Goal: Task Accomplishment & Management: Contribute content

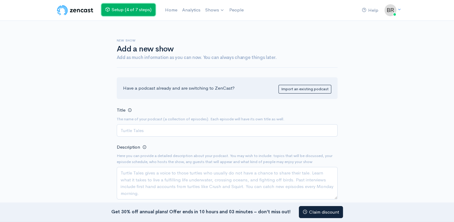
click at [141, 13] on link "Setup (4 of 7 steps)" at bounding box center [129, 10] width 54 height 12
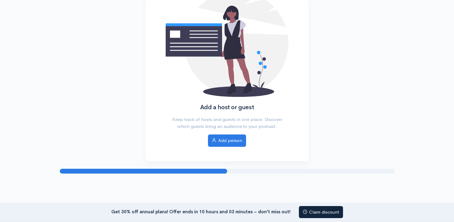
scroll to position [87, 0]
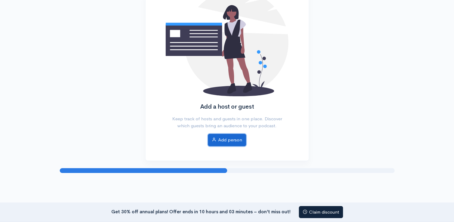
click at [228, 141] on link "Add person" at bounding box center [227, 140] width 38 height 12
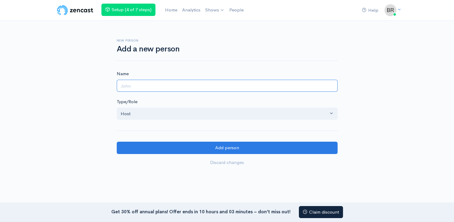
click at [182, 89] on input "Name" at bounding box center [227, 86] width 221 height 12
type input "Bryant Robles"
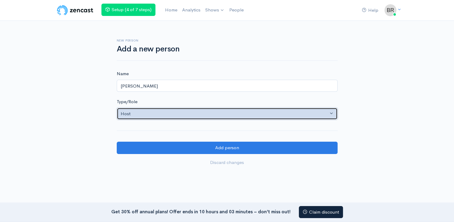
click at [179, 117] on button "Host" at bounding box center [227, 114] width 221 height 12
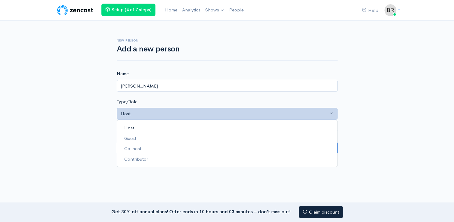
click at [73, 118] on div "New person Add a new person Name Bryant Robles Type/Role Host Guest Co-host Con…" at bounding box center [227, 98] width 342 height 155
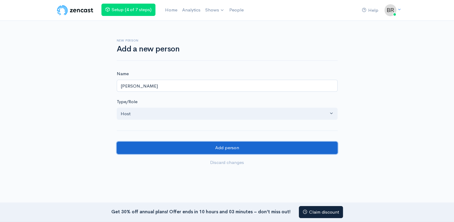
click at [189, 148] on input "Add person" at bounding box center [227, 147] width 221 height 12
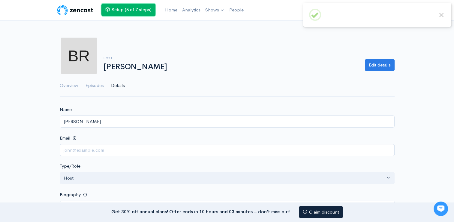
click at [135, 8] on link "Setup (5 of 7 steps)" at bounding box center [129, 10] width 54 height 12
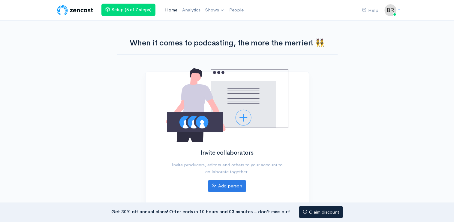
click at [172, 11] on link "Home" at bounding box center [171, 10] width 17 height 13
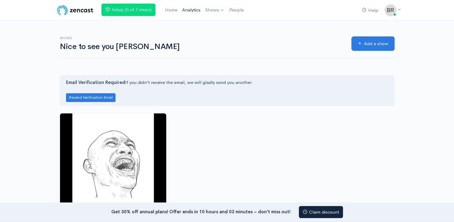
click at [200, 13] on link "Analytics" at bounding box center [191, 10] width 23 height 13
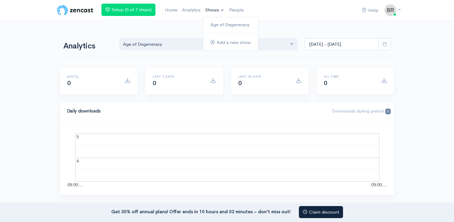
click at [209, 17] on ul "Age of Degeneracy Add a new show" at bounding box center [231, 34] width 56 height 34
click at [221, 26] on link "Age of Degeneracy" at bounding box center [230, 25] width 55 height 11
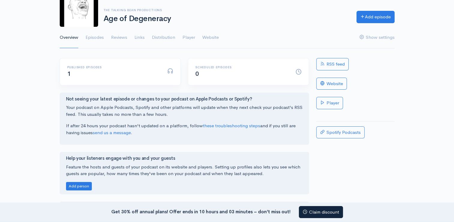
click at [330, 71] on div "RSS feed Website Player Spotify Podcasts" at bounding box center [356, 175] width 86 height 234
click at [331, 68] on link "RSS feed" at bounding box center [333, 64] width 32 height 12
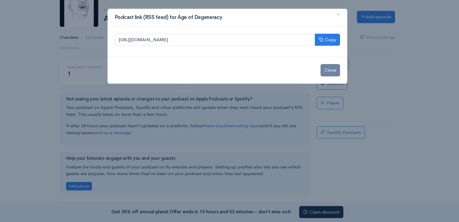
drag, startPoint x: 376, startPoint y: 96, endPoint x: 378, endPoint y: 63, distance: 32.5
click at [378, 63] on div "Podcast link (RSS feed) for Age of Degeneracy × https://media.zencast.fm/age-of…" at bounding box center [229, 111] width 459 height 222
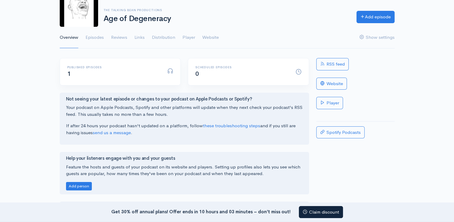
click at [345, 123] on div "RSS feed Website Player Spotify Podcasts" at bounding box center [356, 175] width 86 height 234
click at [338, 142] on div "RSS feed Website Player Spotify Podcasts" at bounding box center [356, 175] width 86 height 234
click at [339, 136] on link "Spotify Podcasts" at bounding box center [341, 132] width 48 height 12
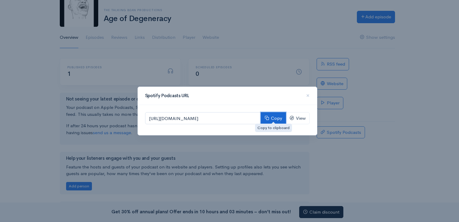
click at [278, 120] on button "Copy" at bounding box center [273, 118] width 25 height 12
click at [306, 96] on span "×" at bounding box center [308, 95] width 4 height 9
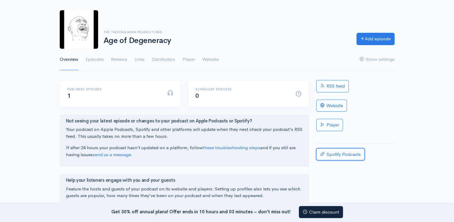
scroll to position [25, 0]
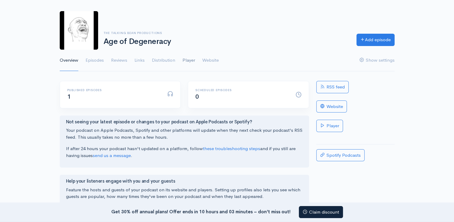
click at [190, 58] on link "Player" at bounding box center [189, 61] width 13 height 22
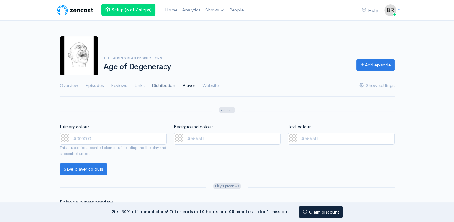
click at [167, 82] on link "Distribution" at bounding box center [163, 86] width 23 height 22
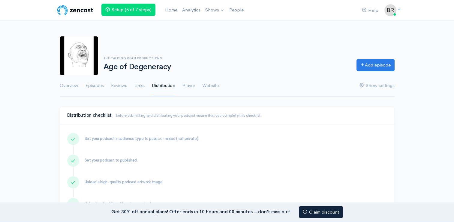
click at [139, 86] on link "Links" at bounding box center [140, 86] width 10 height 22
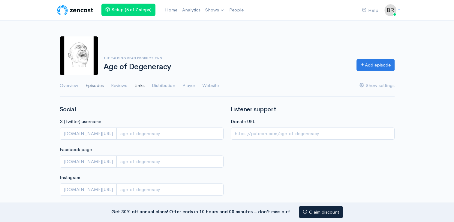
click at [96, 88] on link "Episodes" at bounding box center [95, 86] width 18 height 22
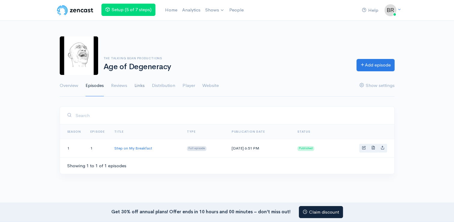
click at [144, 89] on link "Links" at bounding box center [140, 86] width 10 height 22
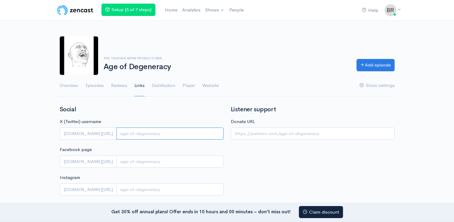
click at [126, 133] on input "X (Twitter) username" at bounding box center [170, 133] width 107 height 12
click at [139, 115] on div "Social X (Twitter) username x.com/ Facebook page facebook.com/ Instagram instag…" at bounding box center [141, 196] width 171 height 180
click at [158, 90] on link "Distribution" at bounding box center [163, 86] width 23 height 22
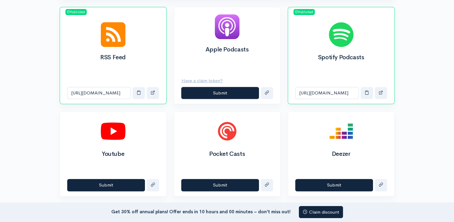
scroll to position [219, 0]
click at [206, 91] on button "Submit" at bounding box center [220, 93] width 78 height 12
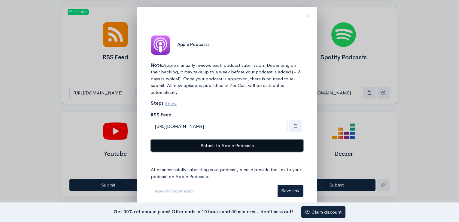
click at [227, 148] on button "Submit to Apple Podcasts" at bounding box center [227, 145] width 153 height 12
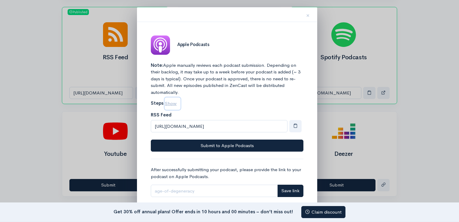
click at [172, 104] on u "Show" at bounding box center [171, 103] width 12 height 6
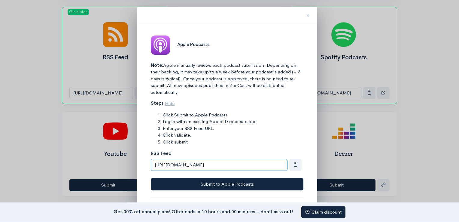
click at [223, 164] on input "[URL][DOMAIN_NAME]" at bounding box center [219, 165] width 137 height 12
click at [302, 161] on button "button" at bounding box center [295, 165] width 12 height 12
click at [296, 165] on span "button" at bounding box center [295, 164] width 5 height 5
click at [310, 15] on button "×" at bounding box center [308, 14] width 18 height 19
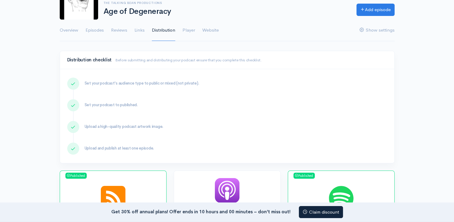
scroll to position [0, 0]
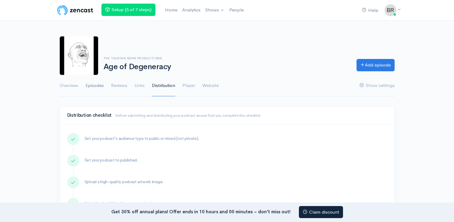
click at [98, 86] on link "Episodes" at bounding box center [95, 86] width 18 height 22
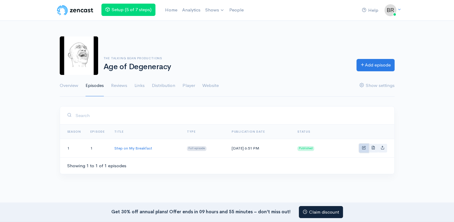
click at [363, 150] on link "Basic example" at bounding box center [364, 148] width 9 height 9
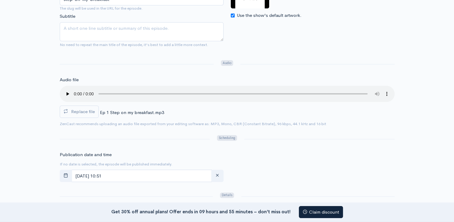
scroll to position [151, 0]
click at [84, 115] on label "Replace file" at bounding box center [79, 112] width 39 height 12
click at [0, 0] on input "Replace file" at bounding box center [0, 0] width 0 height 0
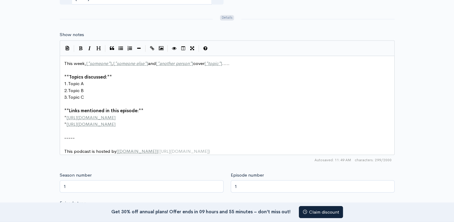
scroll to position [327, 0]
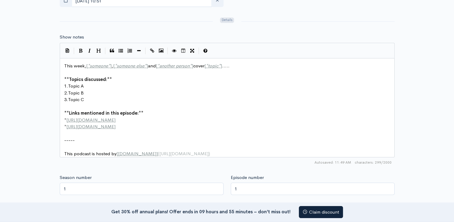
click at [61, 76] on div "xxxxxxxxxx This week, [ * someone * ] , [ * someone else * ] and [ * another pe…" at bounding box center [227, 107] width 335 height 99
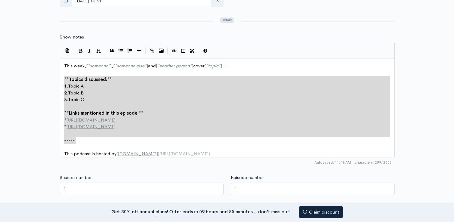
type textarea "**Topics discussed:** 1. Topic A 2. Topic B 3. Topic C **Links mentioned in thi…"
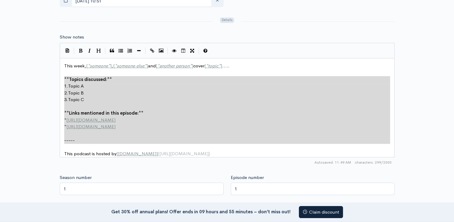
drag, startPoint x: 63, startPoint y: 76, endPoint x: 136, endPoint y: 143, distance: 99.3
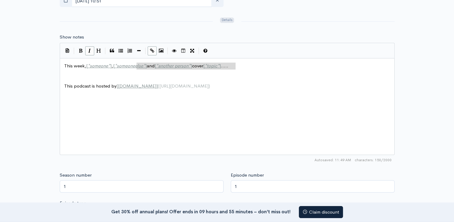
type textarea "*], [*someone else*] and [*another person*] cover [*topic*]....."
type textarea "ek, [*someone*], [*someone else*] and [*another person*] cover [*topic*]....."
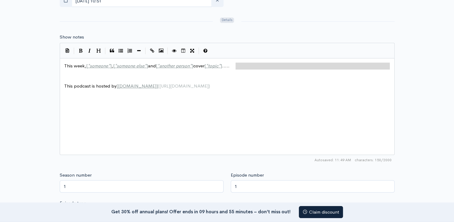
type textarea "This week, [*someone*], [*someone else*] and [*another person*] cover [*topic*]…"
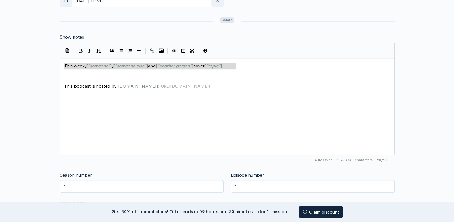
drag, startPoint x: 252, startPoint y: 65, endPoint x: 54, endPoint y: 67, distance: 198.3
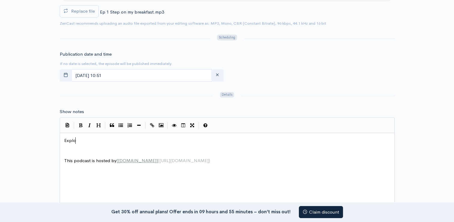
scroll to position [2, 12]
type textarea "Exploring"
type textarea "the internet, e"
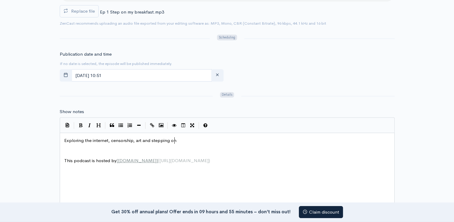
type textarea "censorship, art and stepping onm"
type textarea "brea"
type textarea "ing on pank"
type textarea "ca"
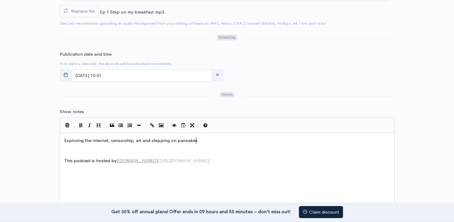
type textarea "akes w"
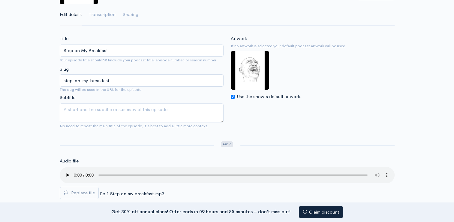
scroll to position [68, 0]
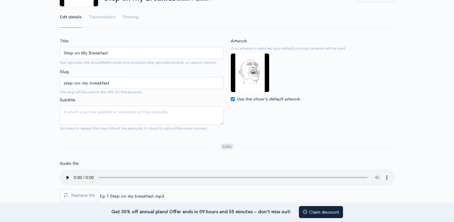
type textarea "."
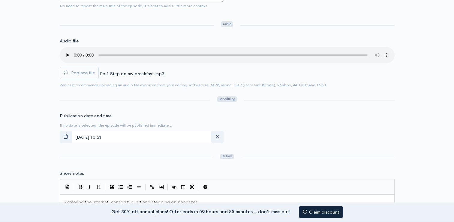
scroll to position [196, 0]
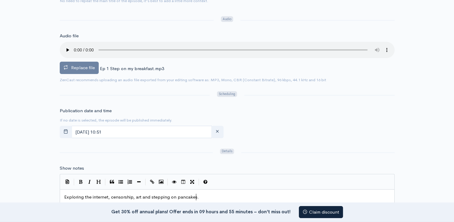
click at [89, 65] on span "Replace file" at bounding box center [83, 68] width 24 height 6
click at [0, 0] on input "Replace file" at bounding box center [0, 0] width 0 height 0
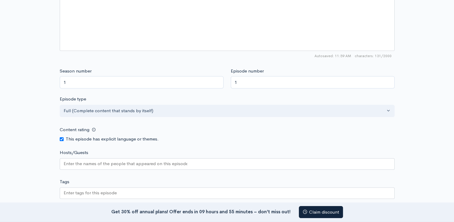
scroll to position [557, 0]
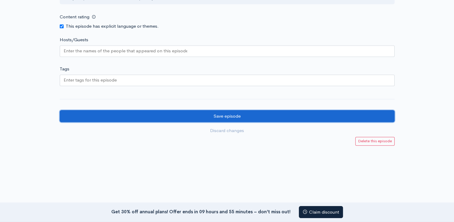
click at [189, 117] on input "Save episode" at bounding box center [227, 116] width 335 height 12
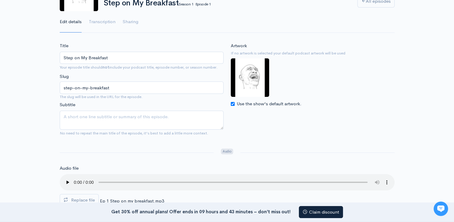
scroll to position [104, 0]
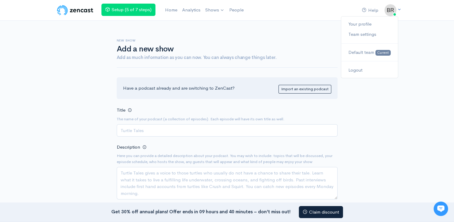
click at [388, 13] on img at bounding box center [391, 10] width 12 height 12
click at [372, 23] on link "Your profile" at bounding box center [370, 24] width 56 height 11
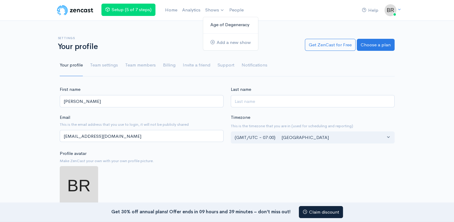
click at [221, 26] on link "Age of Degeneracy" at bounding box center [230, 25] width 55 height 11
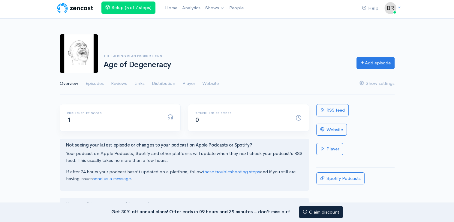
scroll to position [1, 0]
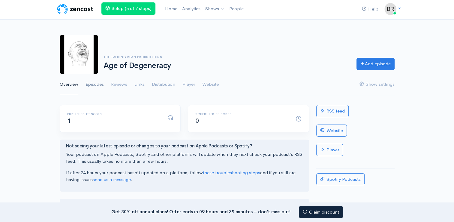
click at [97, 81] on link "Episodes" at bounding box center [95, 85] width 18 height 22
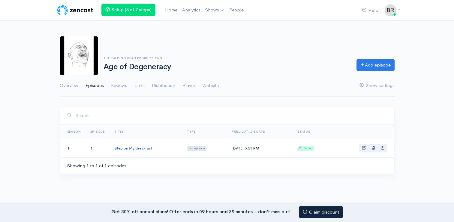
click at [148, 145] on link "Step on My Breakfast" at bounding box center [133, 147] width 38 height 5
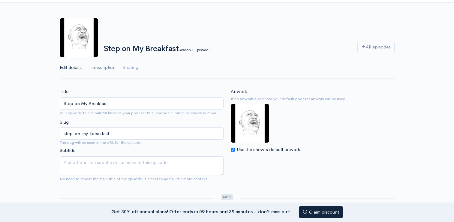
click at [113, 70] on link "Transcription" at bounding box center [102, 68] width 27 height 22
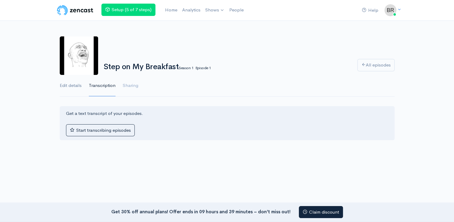
click at [69, 89] on link "Edit details" at bounding box center [71, 86] width 22 height 22
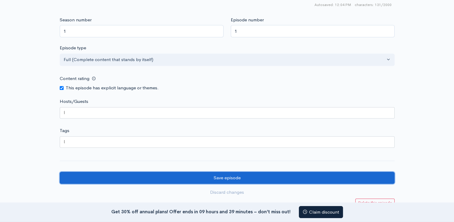
click at [165, 176] on input "Save episode" at bounding box center [227, 178] width 335 height 12
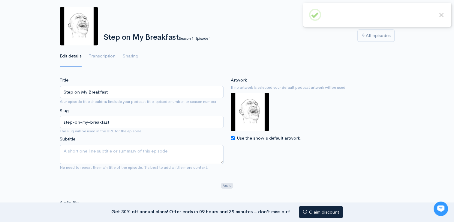
scroll to position [30, 0]
click at [136, 58] on link "Sharing" at bounding box center [131, 56] width 16 height 22
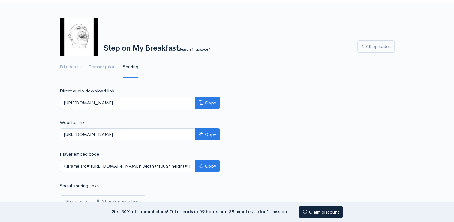
scroll to position [14, 0]
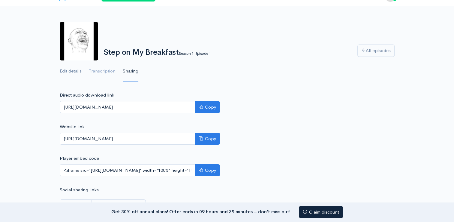
click at [81, 65] on link "Edit details" at bounding box center [71, 71] width 22 height 22
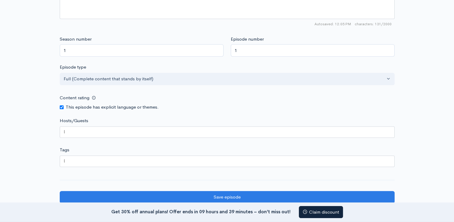
scroll to position [483, 0]
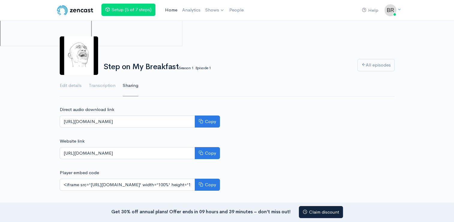
click at [169, 11] on link "Home" at bounding box center [171, 10] width 17 height 13
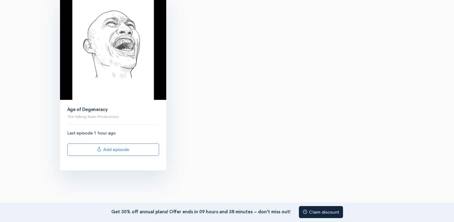
click at [120, 132] on div "Last episode 1 hour ago Add episode" at bounding box center [113, 142] width 92 height 26
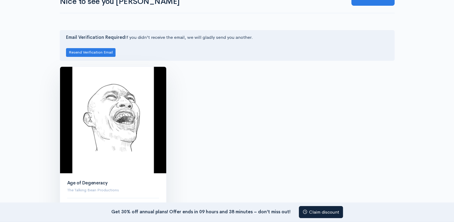
click at [120, 132] on img at bounding box center [113, 120] width 106 height 106
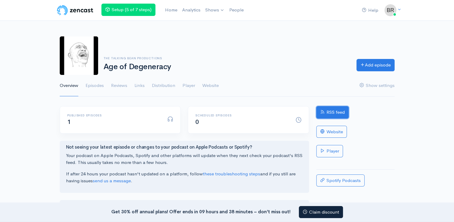
click at [332, 111] on link "RSS feed" at bounding box center [333, 112] width 32 height 12
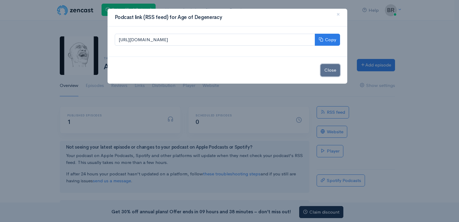
click at [339, 71] on button "Close" at bounding box center [331, 70] width 20 height 12
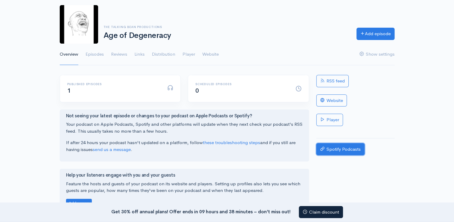
click at [342, 144] on link "Spotify Podcasts" at bounding box center [341, 149] width 48 height 12
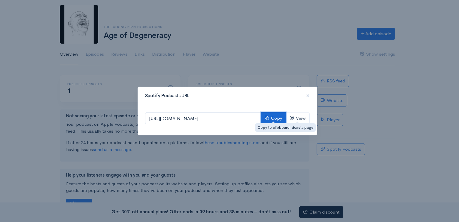
click at [277, 116] on button "Copy" at bounding box center [273, 118] width 25 height 12
drag, startPoint x: 277, startPoint y: 116, endPoint x: 296, endPoint y: 117, distance: 18.4
click at [296, 117] on link "View" at bounding box center [298, 118] width 24 height 12
click at [308, 95] on span "×" at bounding box center [308, 95] width 4 height 9
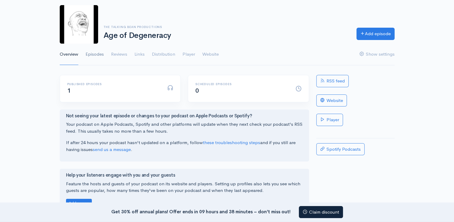
click at [91, 50] on link "Episodes" at bounding box center [95, 55] width 18 height 22
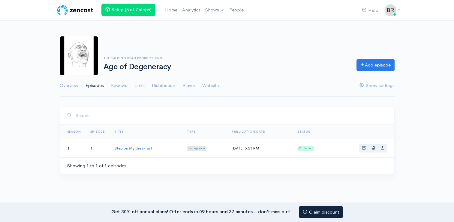
scroll to position [37, 0]
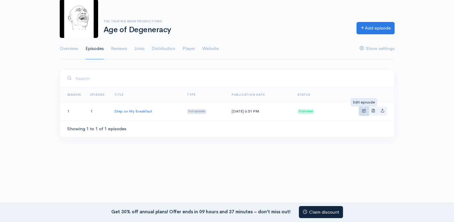
click at [364, 110] on span "Basic example" at bounding box center [364, 110] width 4 height 4
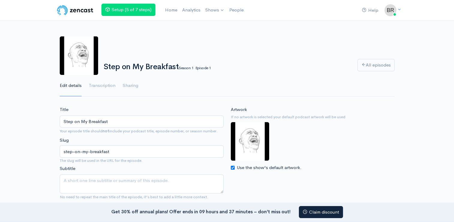
scroll to position [37, 0]
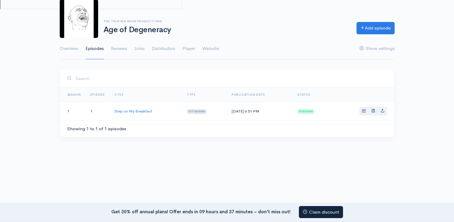
click at [124, 115] on td "Step on My Breakfast" at bounding box center [146, 111] width 73 height 18
click at [132, 105] on td "Step on My Breakfast" at bounding box center [146, 111] width 73 height 18
click at [127, 109] on link "Step on My Breakfast" at bounding box center [133, 110] width 38 height 5
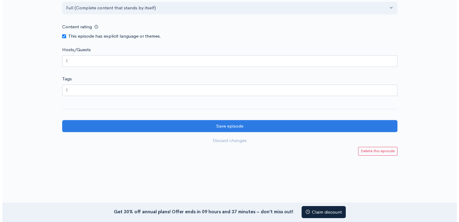
scroll to position [543, 0]
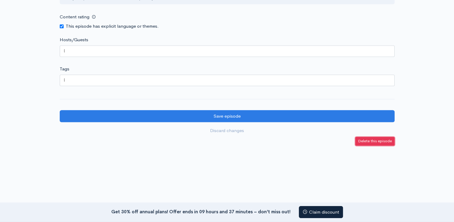
click at [364, 140] on small "Delete this episode" at bounding box center [375, 140] width 34 height 5
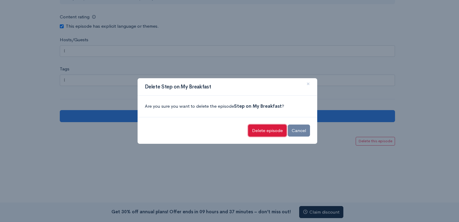
click at [270, 127] on input "Delete episode" at bounding box center [267, 130] width 38 height 12
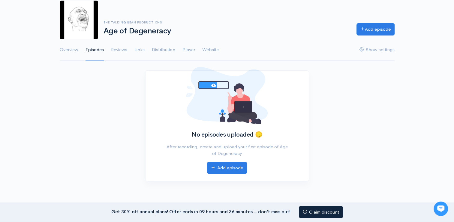
scroll to position [35, 0]
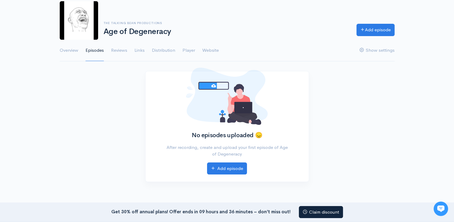
drag, startPoint x: 157, startPoint y: 5, endPoint x: 116, endPoint y: 75, distance: 80.8
click at [116, 75] on div "No episodes uploaded 😞 After recording, create and upload your first episode of…" at bounding box center [227, 130] width 342 height 118
click at [165, 49] on link "Distribution" at bounding box center [163, 51] width 23 height 22
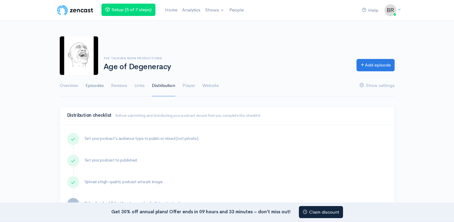
click at [96, 86] on link "Episodes" at bounding box center [95, 86] width 18 height 22
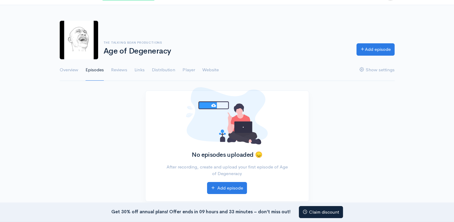
scroll to position [16, 0]
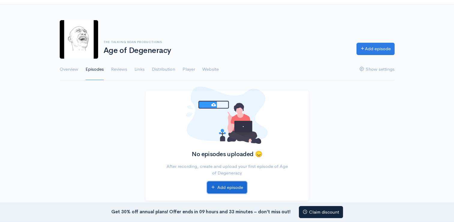
click at [229, 182] on link "Add episode" at bounding box center [227, 187] width 40 height 12
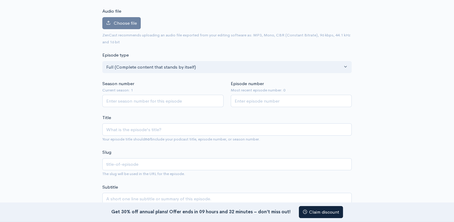
scroll to position [66, 0]
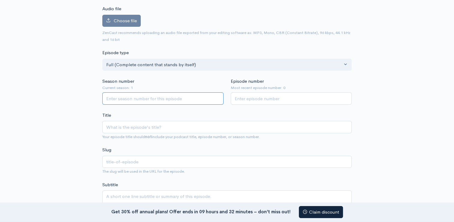
click at [172, 99] on input "Season number" at bounding box center [162, 98] width 121 height 12
type input "1"
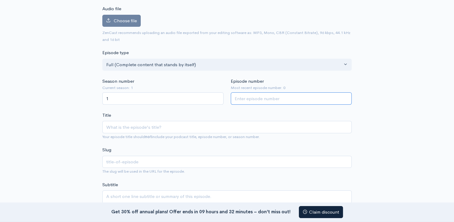
click at [253, 98] on input "Episode number" at bounding box center [291, 98] width 121 height 12
type input "1"
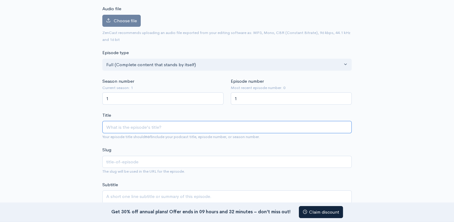
click at [129, 126] on input "Title" at bounding box center [227, 127] width 250 height 12
type input "ST"
type input "st"
type input "STe"
type input "ste"
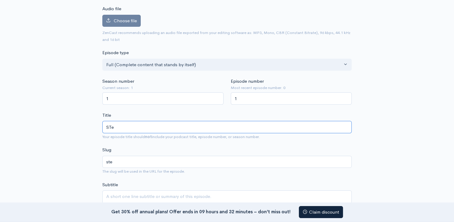
type input "STep"
type input "step"
type input "STe"
type input "ste"
type input "ST"
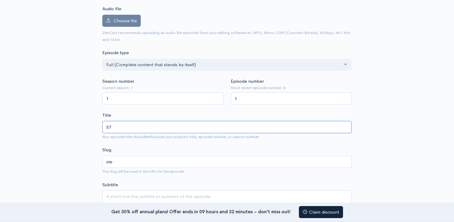
type input "st"
type input "S"
type input "s"
type input "Ste"
type input "ste"
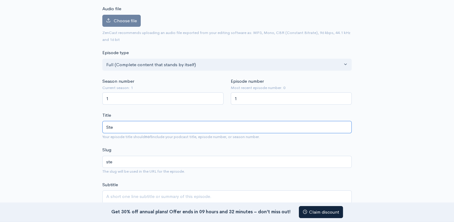
type input "Step"
type input "step"
type input "Step on"
type input "step-on"
type input "Step on m"
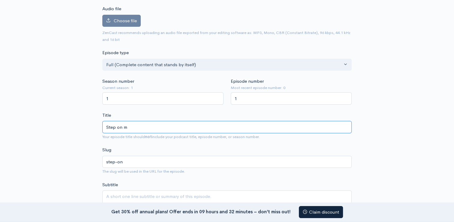
type input "step-on-m"
type input "Step on my"
type input "step-on-my"
type input "Step on my B"
type input "step-on-my-b"
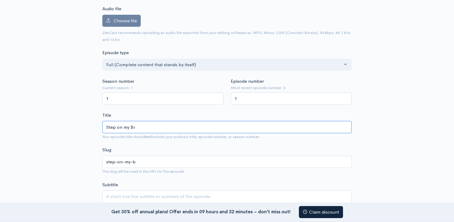
type input "Step on my Bre"
type input "step-on-my-bre"
type input "Step on my Brea"
type input "step-on-my-brea"
type input "Step on my Bre"
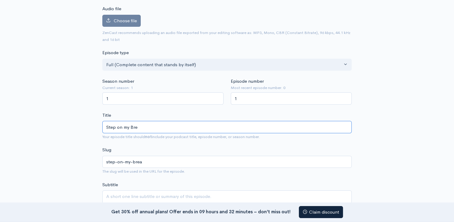
type input "step-on-my-bre"
type input "Step on my Br"
type input "step-on-my-br"
type input "Step on my B"
type input "step-on-my-b"
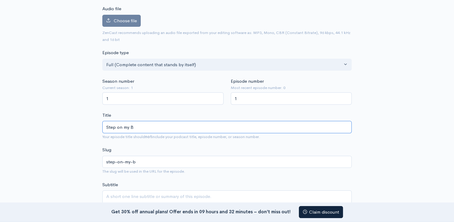
type input "Step on my"
type input "step-on-my"
type input "Step on m"
type input "step-on-m"
type input "Step on"
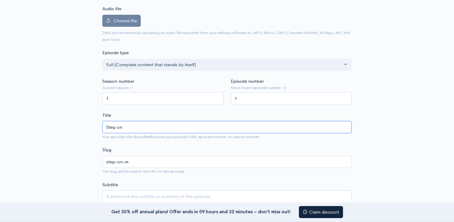
type input "step-on"
type input "Step on M"
type input "step-on-m"
type input "Step on My"
type input "step-on-my"
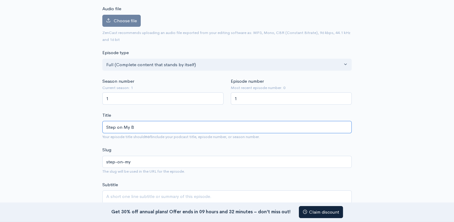
type input "Step on My BR"
type input "step-on-my-br"
type input "Step on My BRe"
type input "step-on-my-bre"
type input "Step on My BRea"
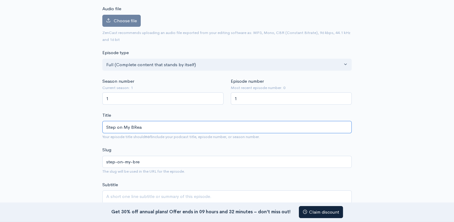
type input "step-on-my-brea"
type input "Step on My BReak"
type input "step-on-my-break"
type input "Step on My BRea"
type input "step-on-my-brea"
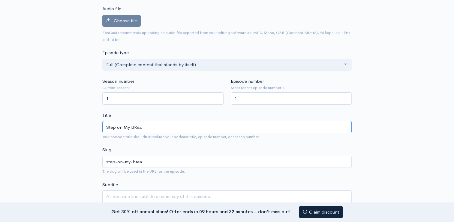
type input "Step on My BRe"
type input "step-on-my-bre"
type input "Step on My BR"
type input "step-on-my-br"
type input "Step on My B"
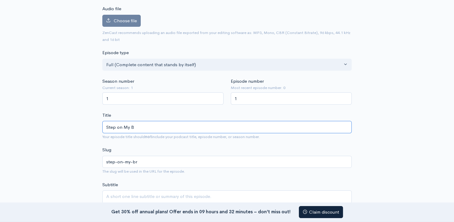
type input "step-on-my-b"
type input "Step on My Bre"
type input "step-on-my-bre"
type input "Step on My Brea"
type input "step-on-my-brea"
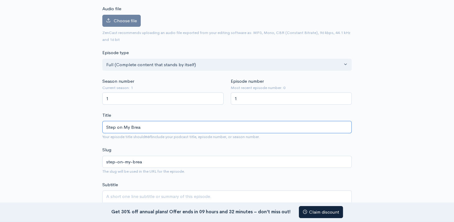
type input "Step on My Break"
type input "step-on-my-break"
type input "Step on My Breakfa"
type input "step-on-my-breakf"
type input "Step on My Breakfas"
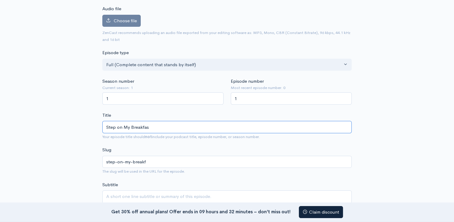
type input "step-on-my-breakfas"
type input "Step on My Breakfast"
type input "step-on-my-breakfast"
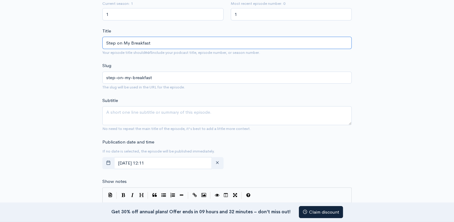
scroll to position [150, 0]
type input "Step on My Breakfast"
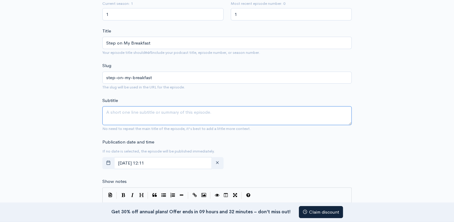
click at [129, 114] on textarea "Subtitle" at bounding box center [227, 115] width 250 height 19
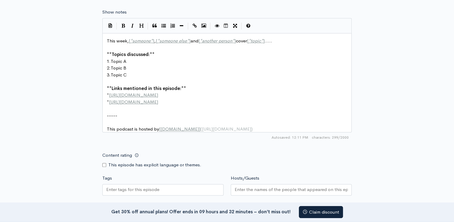
scroll to position [360, 0]
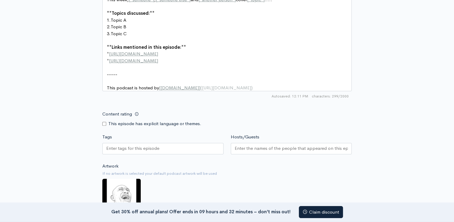
click at [106, 125] on input "Content rating" at bounding box center [104, 124] width 4 height 4
checkbox input "true"
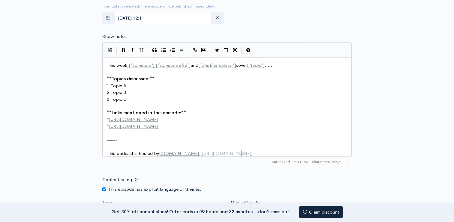
scroll to position [2, 0]
type textarea "ps://wwww.zencast.fm)"
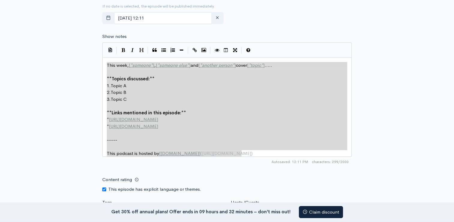
drag, startPoint x: 242, startPoint y: 151, endPoint x: 97, endPoint y: 61, distance: 170.0
type textarea "​This week, [*someone*], [*someone else*] and [*another person*] cover [*topic*…"
drag, startPoint x: 185, startPoint y: 148, endPoint x: 221, endPoint y: 141, distance: 37.0
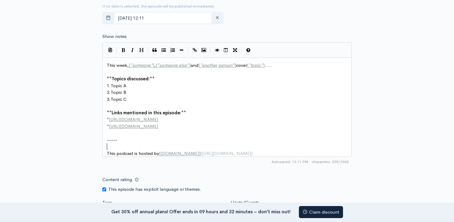
type textarea "This podcast is hosted by [ZenCast.fm](https://wwww.z"
type textarea "This podcast is hosted by [ZenCa"
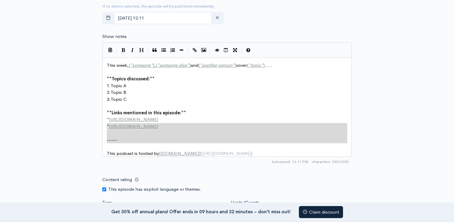
type textarea "* http://example.com * http://second-example.com -----"
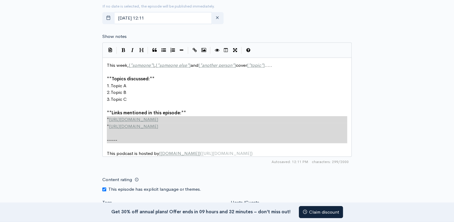
drag, startPoint x: 242, startPoint y: 148, endPoint x: 100, endPoint y: 119, distance: 144.4
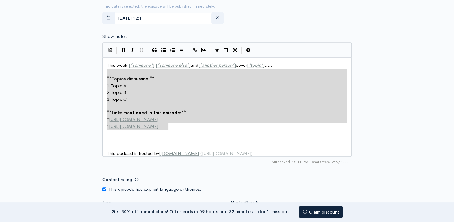
type textarea "This week, [*someone*], [*someone else*] and [*another person*] cover [*topic*]…"
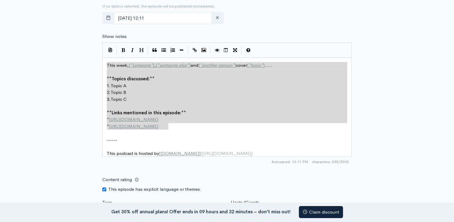
drag, startPoint x: 167, startPoint y: 126, endPoint x: 79, endPoint y: 65, distance: 106.8
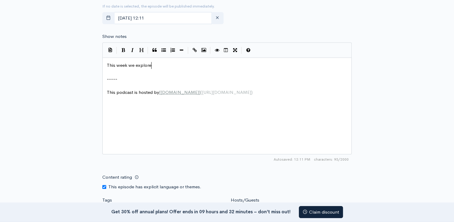
scroll to position [2, 44]
type textarea "This week we explore s"
type textarea "socia"
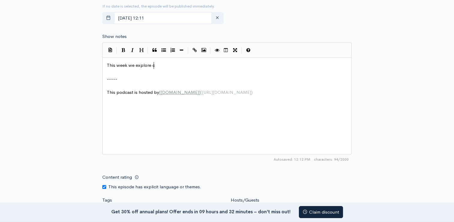
type textarea "cen"
type textarea "social media, censro"
type textarea "orship, art, personasm"
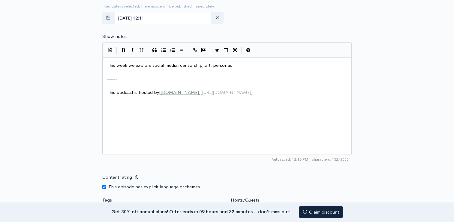
scroll to position [2, 44]
type textarea ", and t"
type textarea "stepping on pancakes."
type textarea "persona"
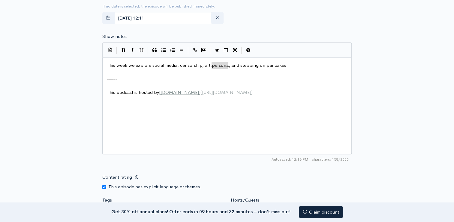
drag, startPoint x: 228, startPoint y: 65, endPoint x: 217, endPoint y: 65, distance: 10.8
click at [281, 65] on pre "This week we explore social media, censorship, art, and stepping on pancakes." at bounding box center [230, 65] width 248 height 7
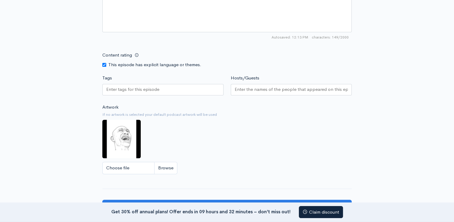
scroll to position [419, 0]
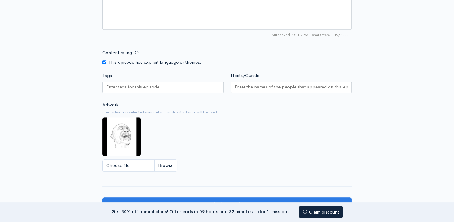
click at [167, 84] on div at bounding box center [162, 86] width 121 height 11
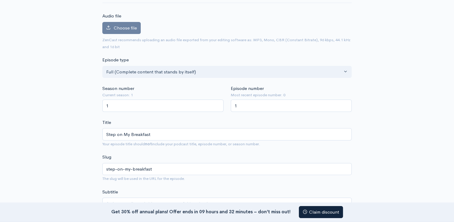
scroll to position [0, 0]
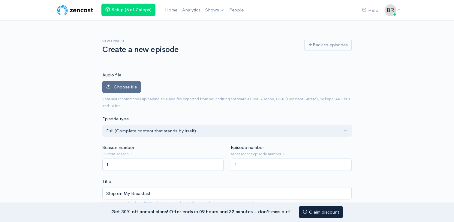
click at [131, 85] on span "Choose file" at bounding box center [125, 87] width 23 height 6
click at [0, 0] on input "Choose file" at bounding box center [0, 0] width 0 height 0
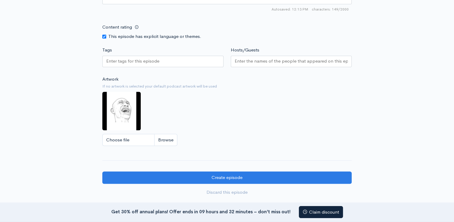
scroll to position [539, 0]
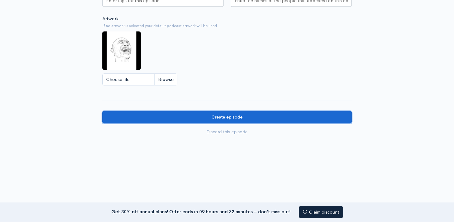
click at [209, 111] on input "Create episode" at bounding box center [227, 117] width 250 height 12
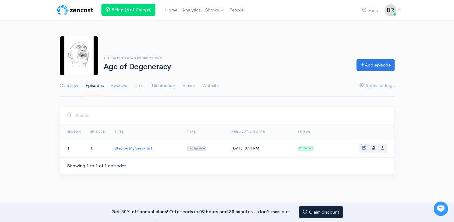
scroll to position [17, 0]
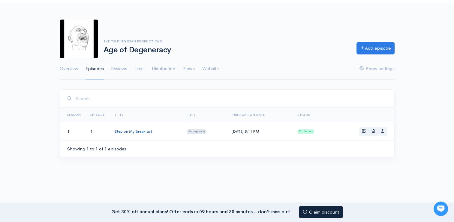
click at [144, 130] on link "Step on My Breakfast" at bounding box center [133, 131] width 38 height 5
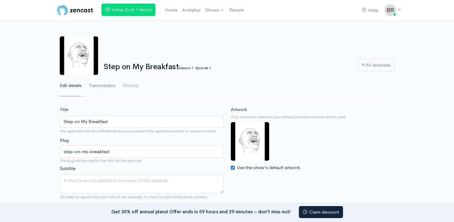
click at [106, 90] on link "Transcription" at bounding box center [102, 86] width 27 height 22
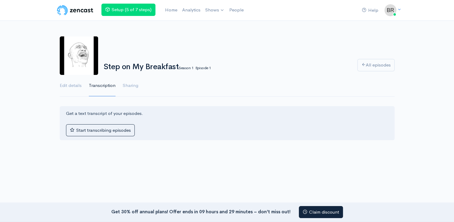
click at [76, 86] on link "Edit details" at bounding box center [71, 86] width 22 height 22
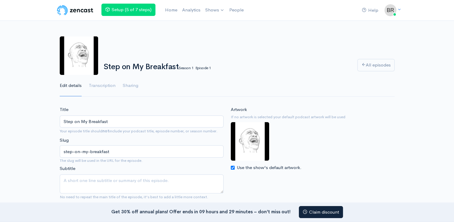
click at [313, 142] on div "Artwork If no artwork is selected your default podcast artwork will be used Use…" at bounding box center [313, 138] width 164 height 65
click at [368, 67] on link "All episodes" at bounding box center [376, 65] width 37 height 12
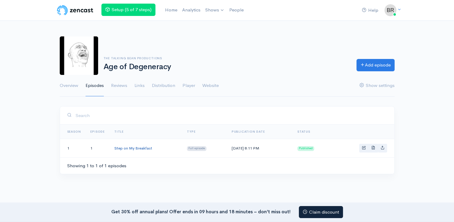
click at [140, 148] on link "Step on My Breakfast" at bounding box center [133, 147] width 38 height 5
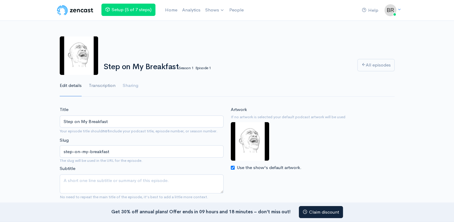
click at [107, 82] on link "Transcription" at bounding box center [102, 86] width 27 height 22
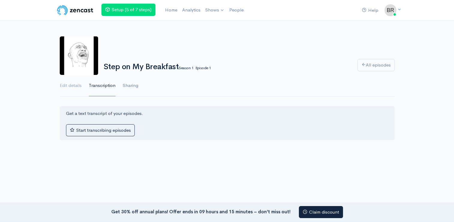
click at [130, 85] on link "Sharing" at bounding box center [131, 86] width 16 height 22
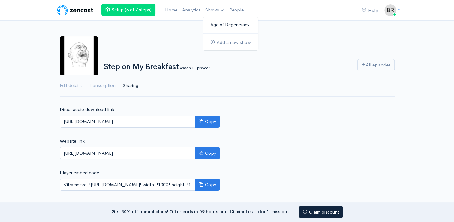
click at [217, 24] on link "Age of Degeneracy" at bounding box center [230, 25] width 55 height 11
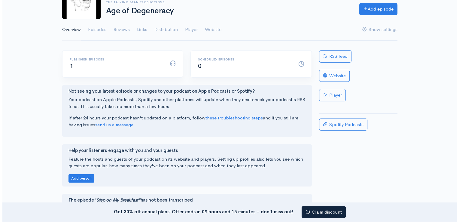
scroll to position [56, 0]
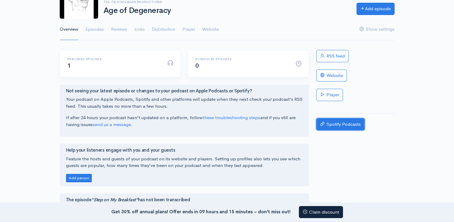
click at [344, 127] on link "Spotify Podcasts" at bounding box center [341, 124] width 48 height 12
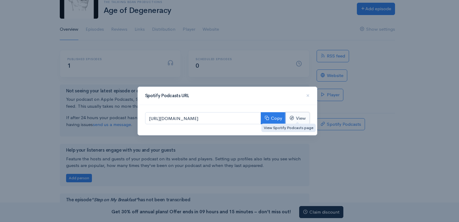
click at [300, 117] on link "View" at bounding box center [298, 118] width 24 height 12
